Goal: Task Accomplishment & Management: Use online tool/utility

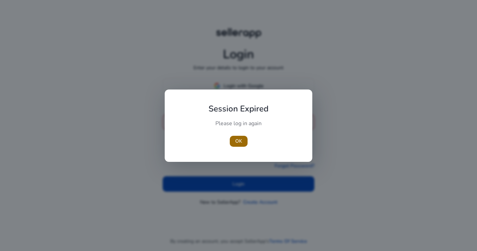
type input "**********"
click at [241, 139] on span "OK" at bounding box center [238, 140] width 7 height 7
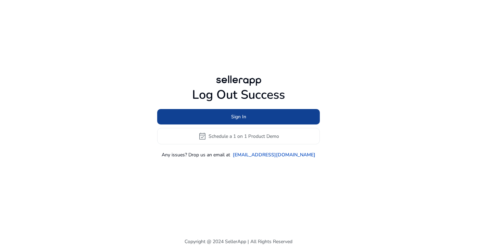
click at [246, 118] on span at bounding box center [238, 117] width 163 height 16
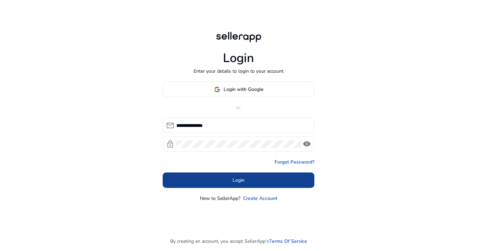
click at [238, 181] on span "Login" at bounding box center [239, 179] width 12 height 7
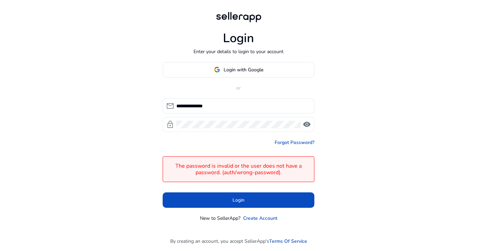
click at [306, 121] on span "visibility" at bounding box center [307, 124] width 8 height 8
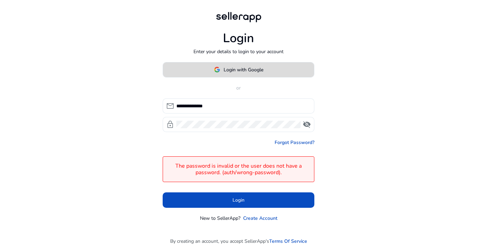
click at [238, 66] on button "Login with Google" at bounding box center [239, 69] width 152 height 15
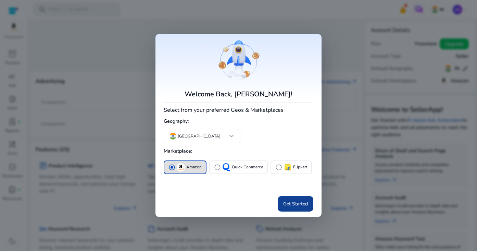
click at [294, 200] on span "Get Started" at bounding box center [295, 203] width 25 height 7
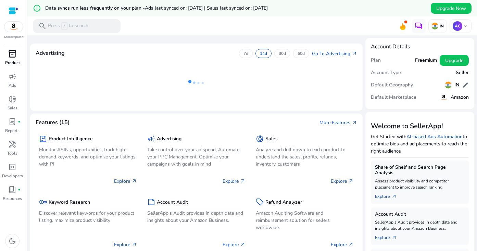
click at [15, 50] on span "inventory_2" at bounding box center [12, 54] width 8 height 8
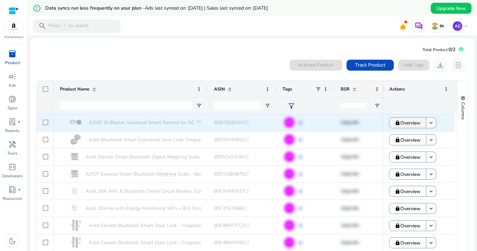
click at [411, 124] on span "Overview" at bounding box center [411, 123] width 20 height 14
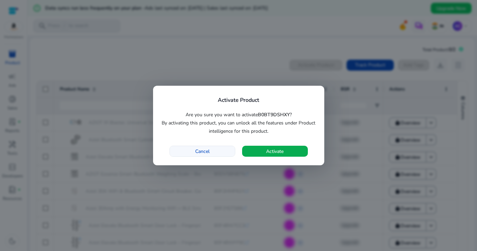
click at [205, 149] on span "Cancel" at bounding box center [202, 151] width 14 height 7
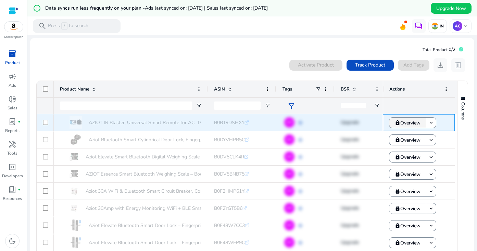
click at [418, 120] on span "Overview" at bounding box center [411, 123] width 20 height 14
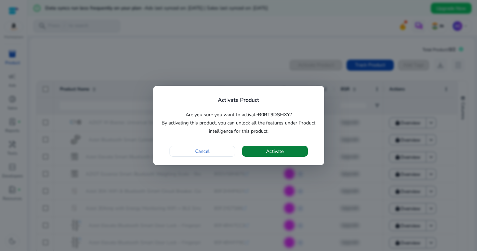
click at [292, 150] on span "button" at bounding box center [275, 151] width 66 height 16
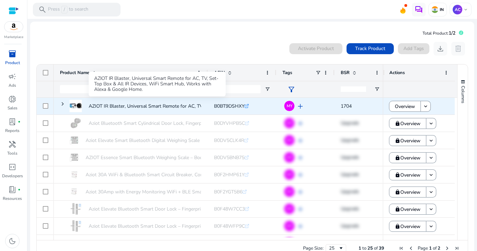
click at [160, 108] on p "AZIOT IR Blaster, Universal Smart Remote for AC, TV, Set-Top..." at bounding box center [157, 106] width 136 height 14
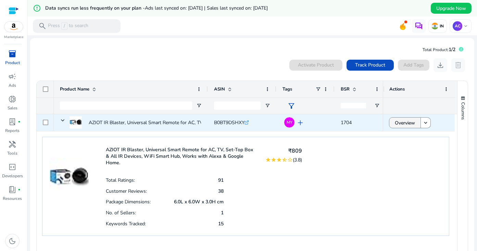
click at [404, 122] on span "Overview" at bounding box center [405, 123] width 20 height 14
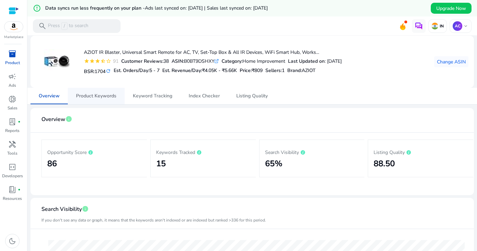
click at [102, 97] on span "Product Keywords" at bounding box center [96, 96] width 40 height 5
